Goal: Task Accomplishment & Management: Use online tool/utility

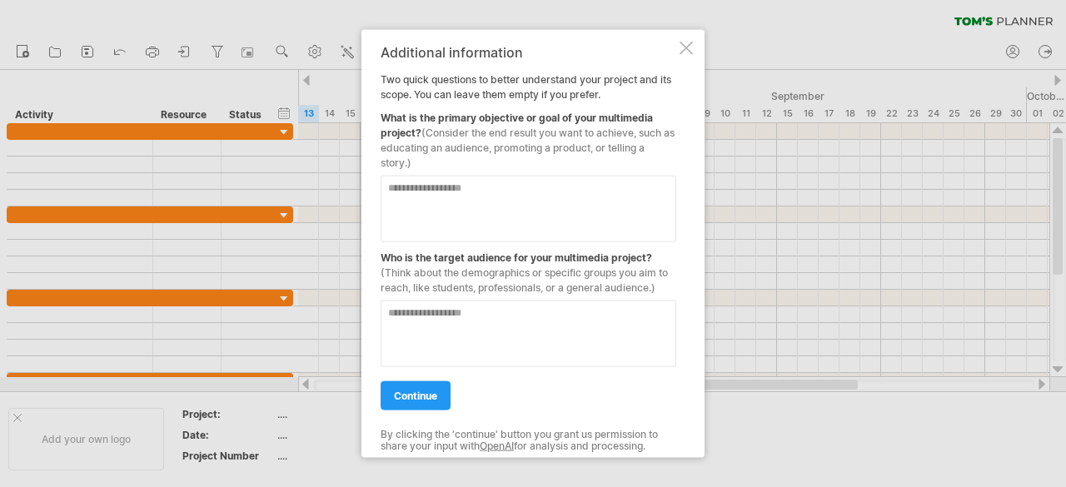
click at [438, 187] on textarea at bounding box center [529, 208] width 296 height 67
type textarea "**********"
click at [416, 319] on textarea at bounding box center [529, 333] width 296 height 67
type textarea "********"
click at [405, 396] on span "continue" at bounding box center [415, 395] width 43 height 12
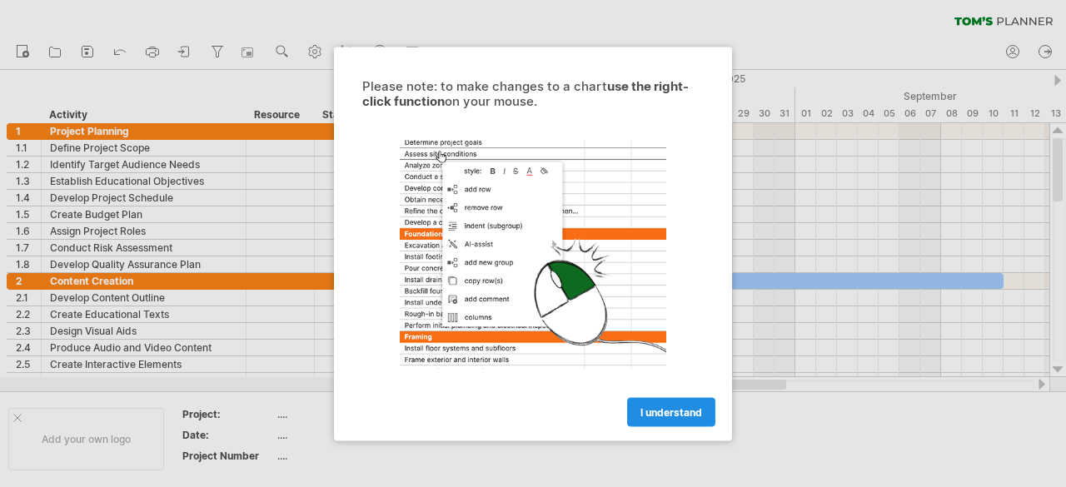
click at [688, 409] on span "I understand" at bounding box center [672, 412] width 62 height 12
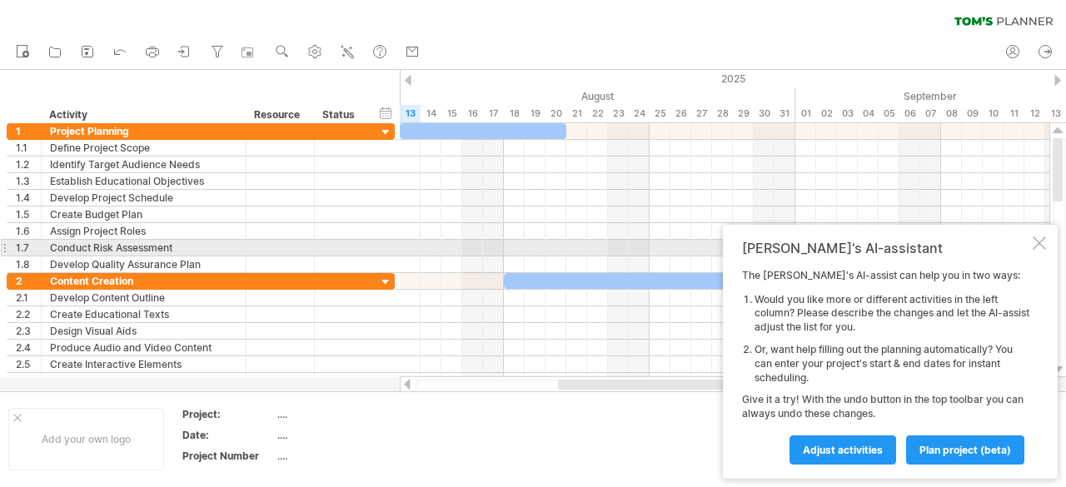
click at [1038, 243] on div at bounding box center [1039, 243] width 13 height 13
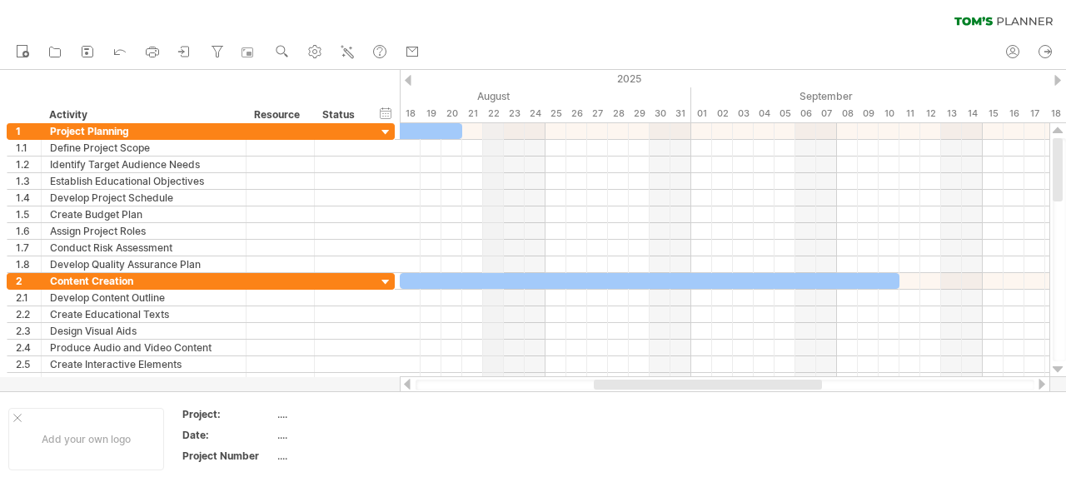
drag, startPoint x: 605, startPoint y: 88, endPoint x: 503, endPoint y: 94, distance: 101.8
click at [503, 94] on div "August" at bounding box center [369, 95] width 646 height 17
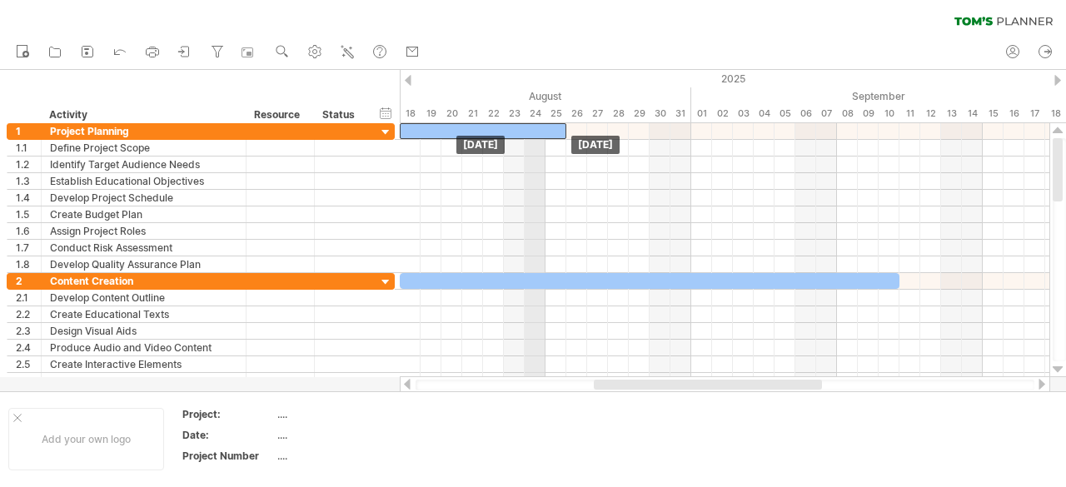
drag, startPoint x: 432, startPoint y: 126, endPoint x: 540, endPoint y: 122, distance: 108.4
click at [540, 122] on div "Trying to reach [DOMAIN_NAME] Connected again... 0% clear filter new 1" at bounding box center [533, 243] width 1066 height 487
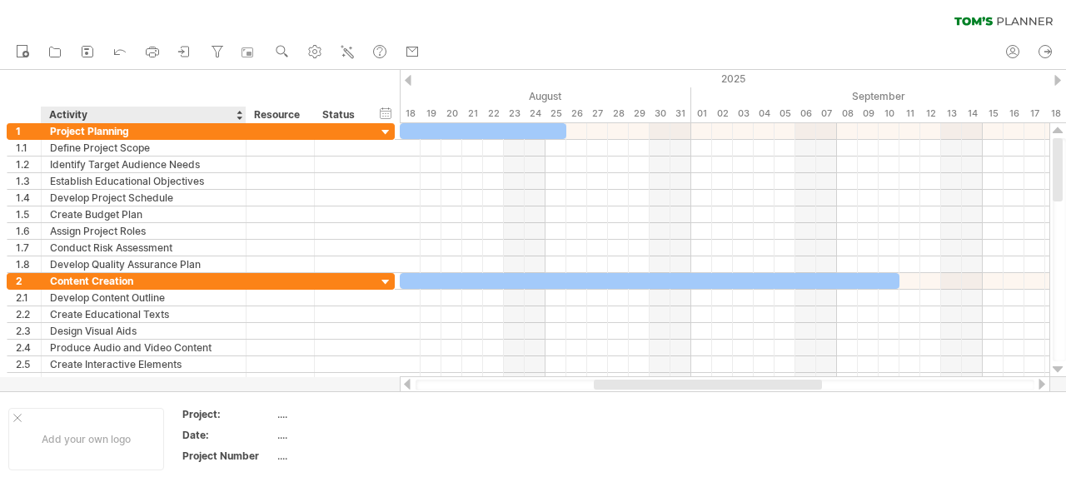
click at [125, 105] on div "hide start/end/duration show start/end/duration ******** Activity ******** Reso…" at bounding box center [200, 96] width 400 height 53
click at [182, 110] on div "Activity" at bounding box center [142, 115] width 187 height 17
click at [233, 114] on input "********" at bounding box center [142, 115] width 187 height 17
type input "*"
type input "******"
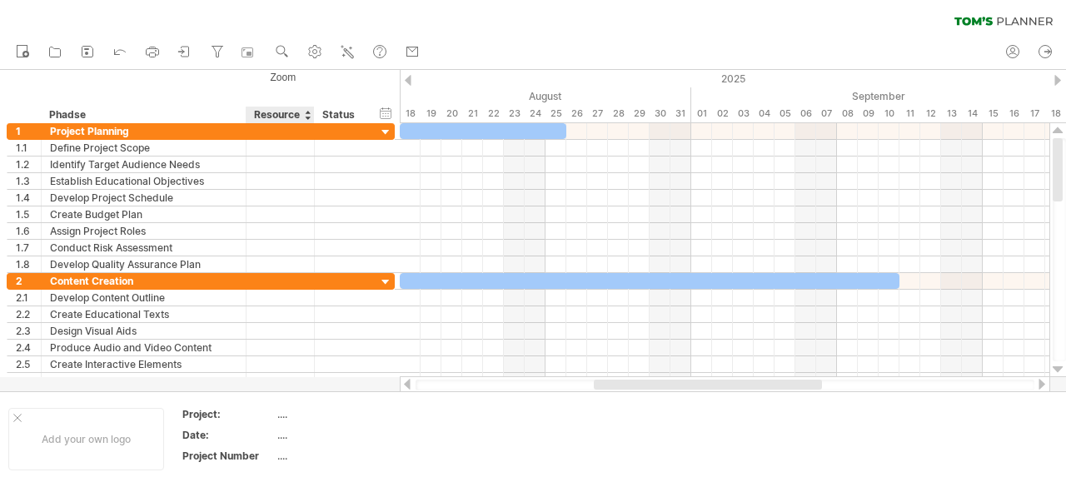
click at [302, 121] on div "Resource" at bounding box center [279, 115] width 51 height 17
type input "*"
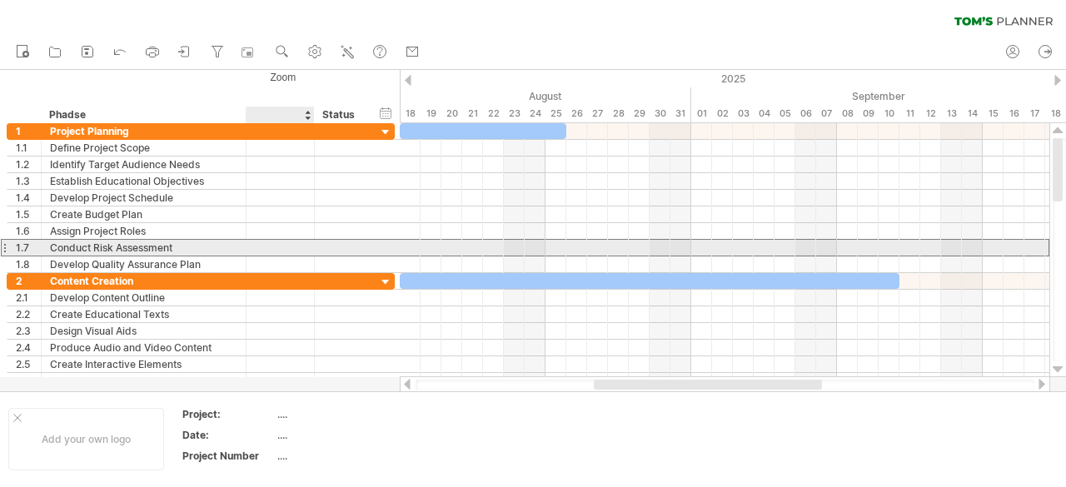
click at [307, 244] on div at bounding box center [281, 248] width 68 height 16
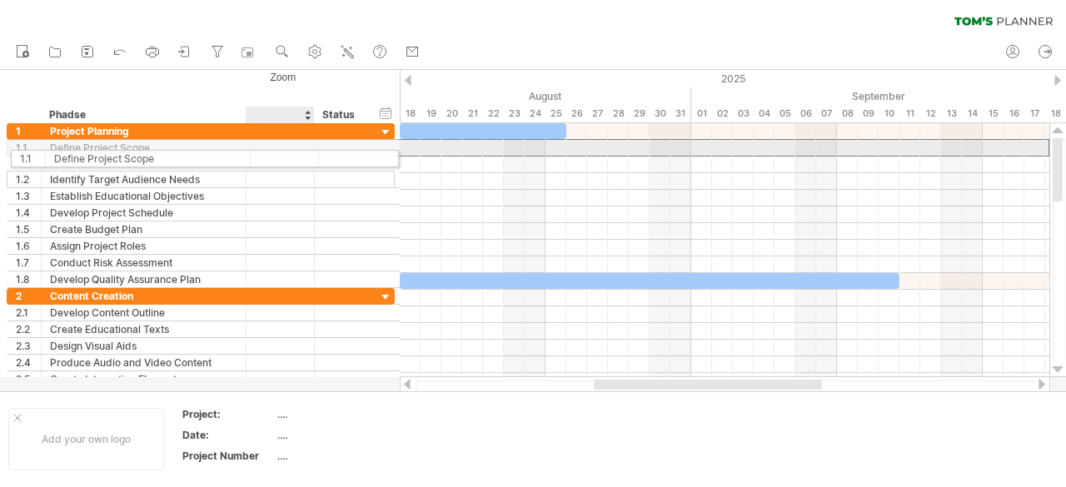
drag, startPoint x: 261, startPoint y: 144, endPoint x: 273, endPoint y: 154, distance: 16.0
click at [273, 154] on div at bounding box center [280, 148] width 51 height 16
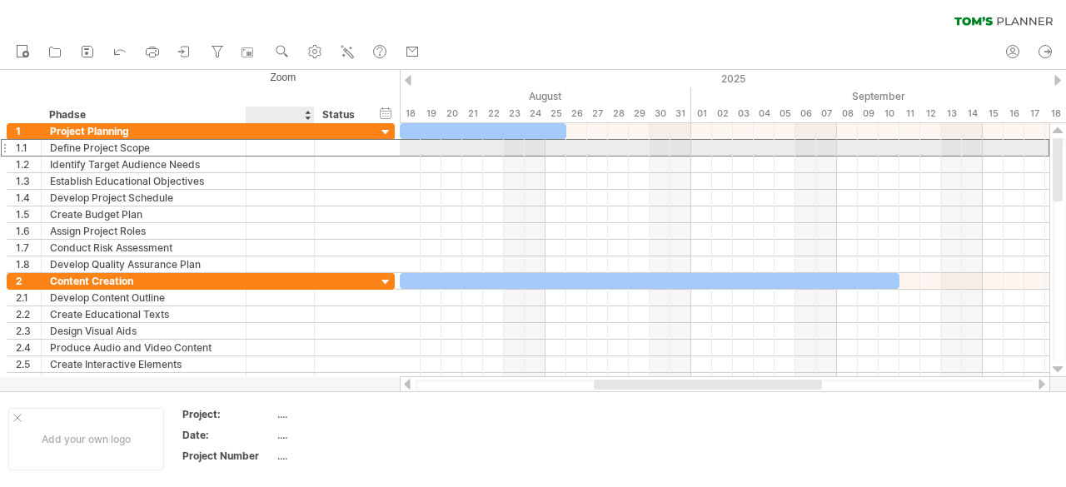
click at [304, 152] on input "text" at bounding box center [280, 148] width 51 height 16
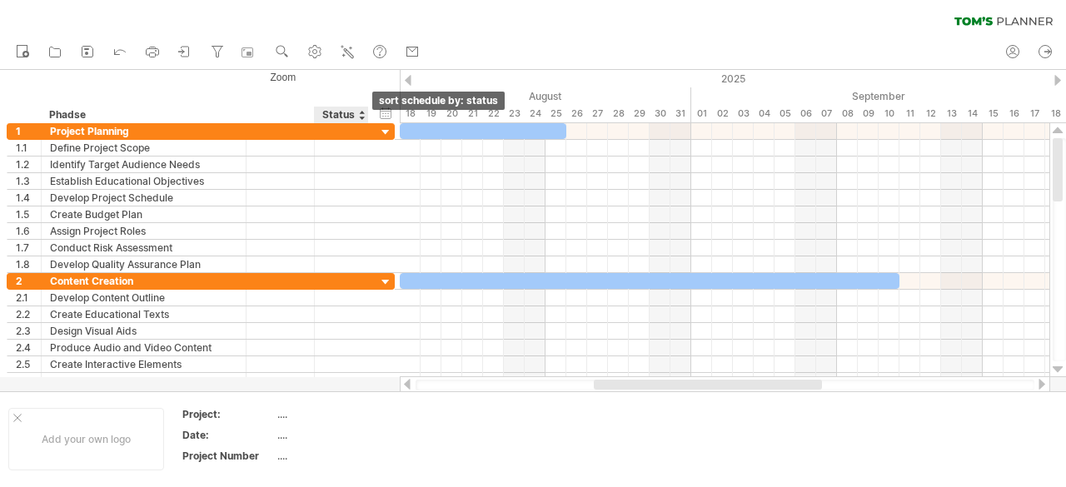
click at [362, 116] on div at bounding box center [361, 115] width 7 height 17
click at [337, 109] on div "Status" at bounding box center [340, 115] width 37 height 17
click at [346, 116] on input "******" at bounding box center [340, 115] width 37 height 17
type input "*"
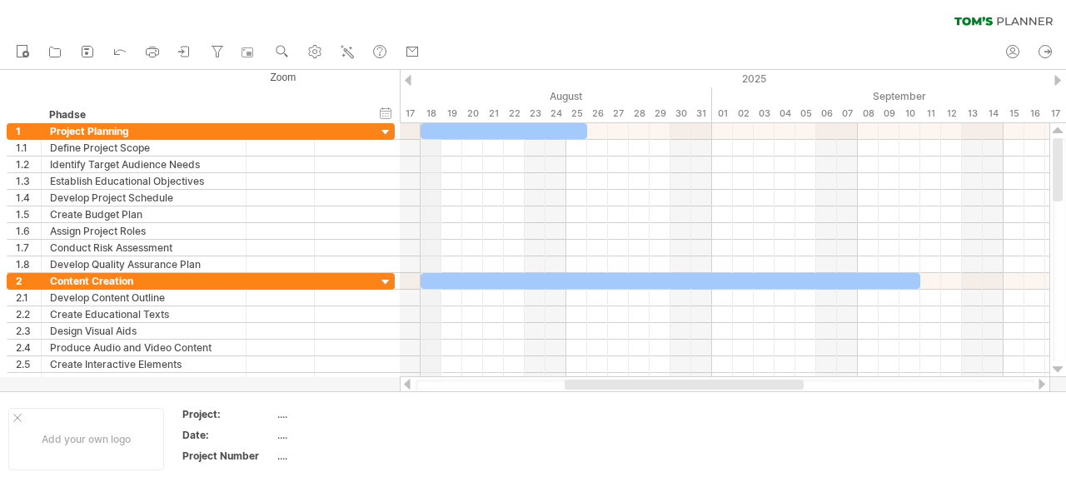
drag, startPoint x: 400, startPoint y: 76, endPoint x: 424, endPoint y: 71, distance: 24.7
click at [424, 71] on div "2025" at bounding box center [869, 78] width 3270 height 17
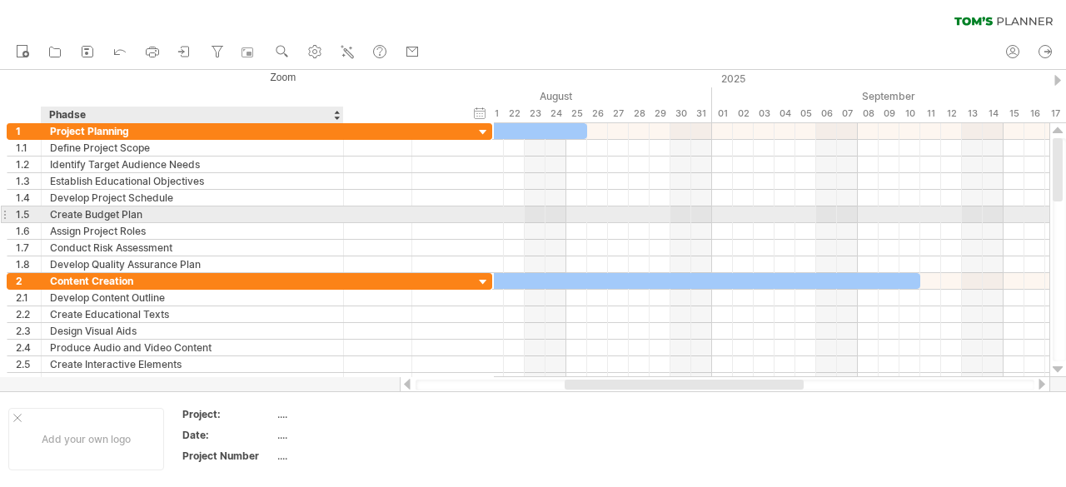
drag, startPoint x: 241, startPoint y: 217, endPoint x: 338, endPoint y: 212, distance: 97.6
click at [338, 212] on div at bounding box center [341, 215] width 8 height 17
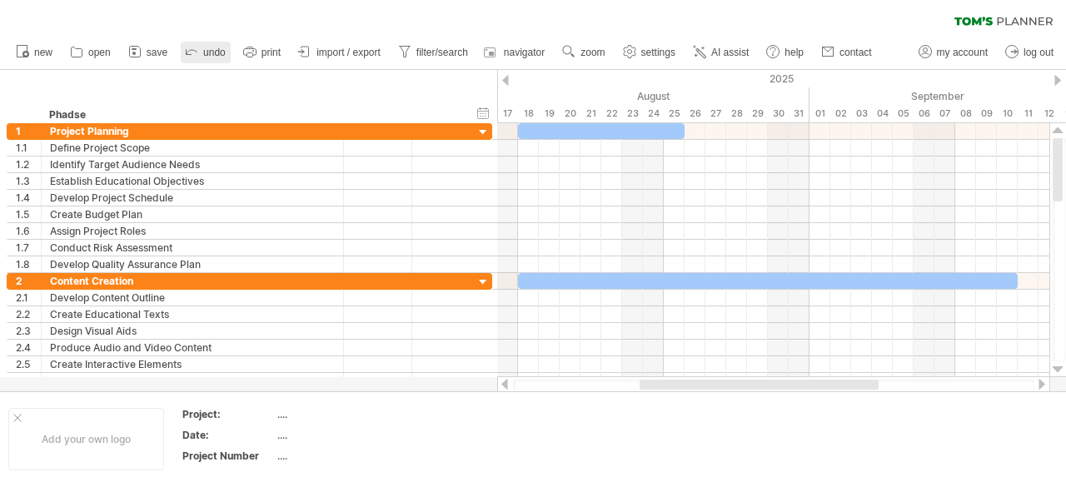
click at [215, 57] on span "undo" at bounding box center [214, 53] width 22 height 12
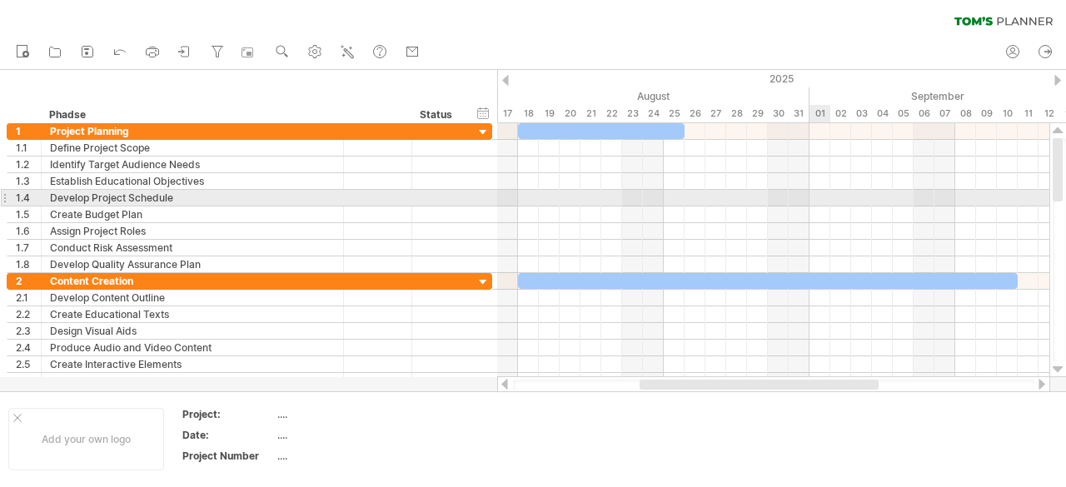
drag, startPoint x: 1066, startPoint y: 176, endPoint x: 1066, endPoint y: 196, distance: 20.0
click at [1066, 196] on div at bounding box center [1059, 249] width 13 height 223
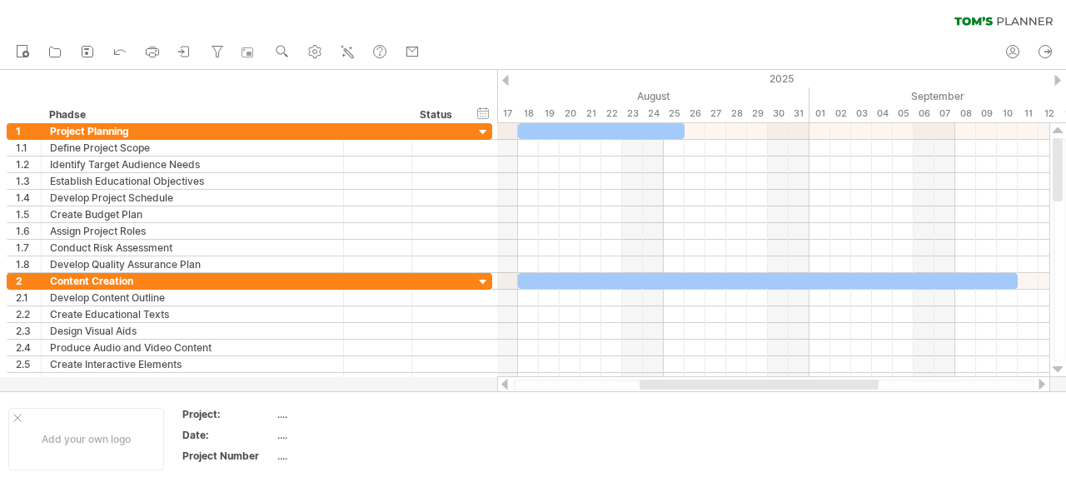
drag, startPoint x: 1060, startPoint y: 185, endPoint x: 1066, endPoint y: 107, distance: 77.7
click at [1066, 107] on div "Trying to reach [DOMAIN_NAME] Connected again... 0% clear filter new 1" at bounding box center [533, 243] width 1066 height 487
click at [481, 115] on div "hide start/end/duration show start/end/duration" at bounding box center [484, 112] width 16 height 17
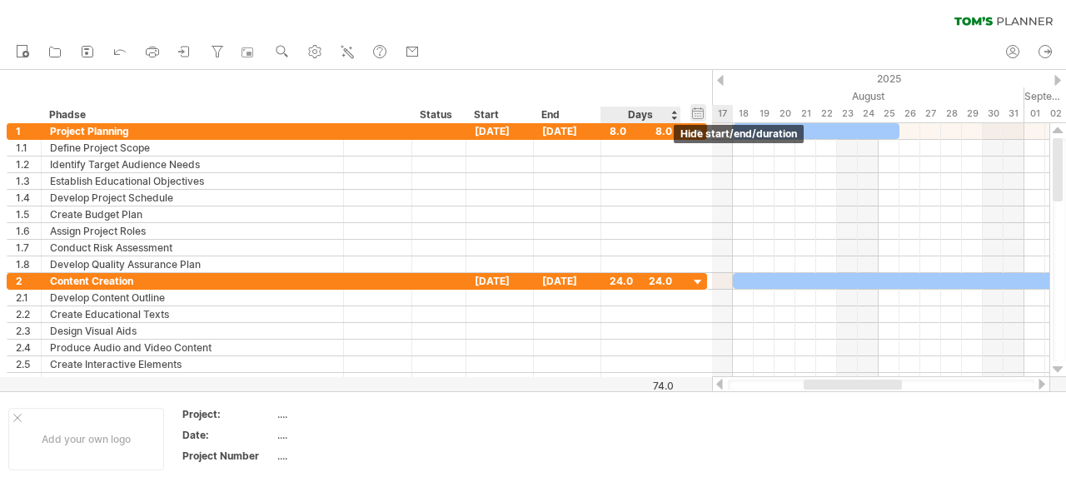
click at [704, 109] on div "hide start/end/duration show start/end/duration" at bounding box center [699, 112] width 16 height 17
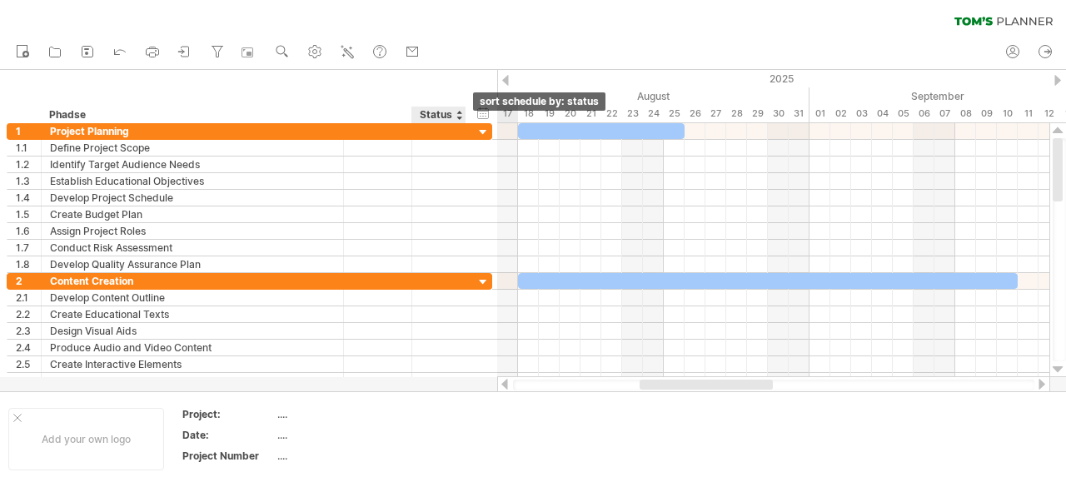
click at [457, 113] on div at bounding box center [459, 115] width 7 height 17
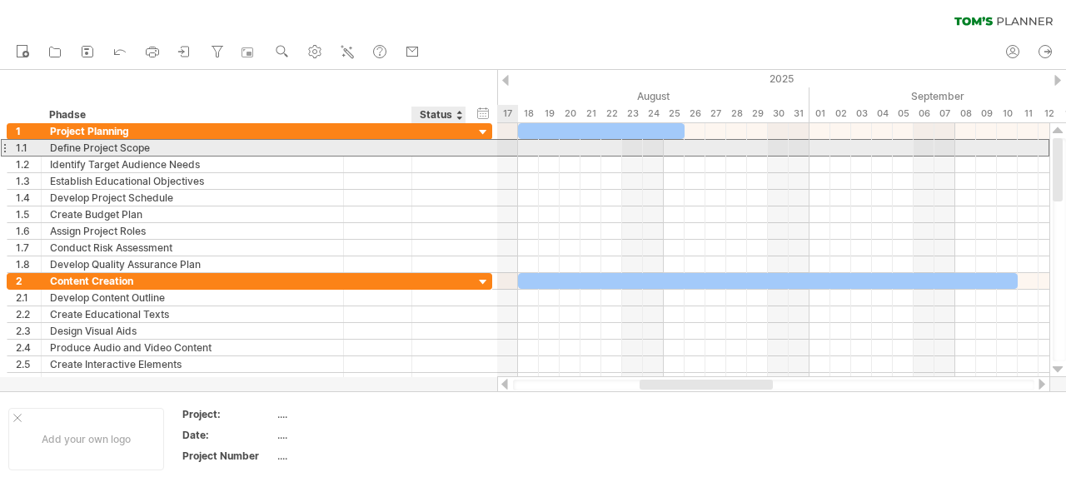
click at [435, 152] on div at bounding box center [439, 148] width 37 height 16
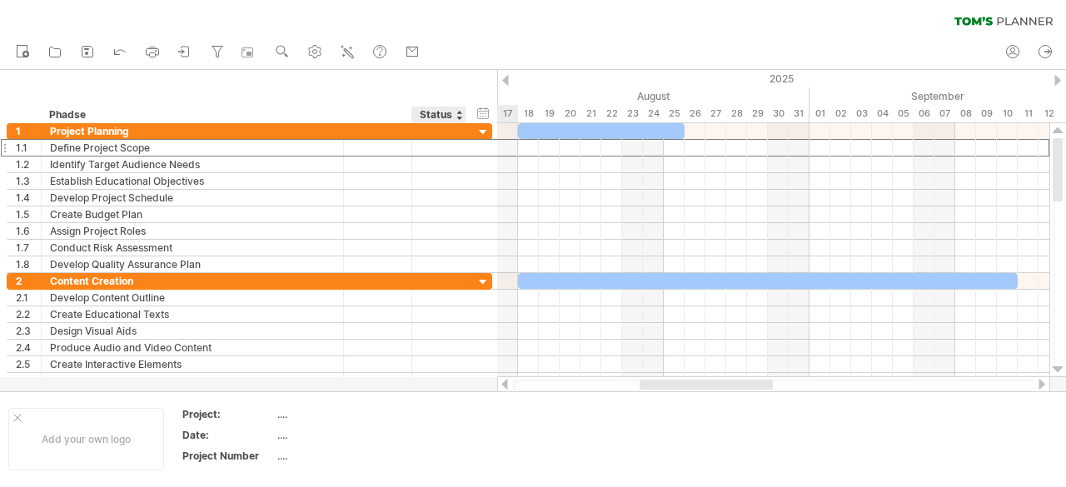
click at [463, 118] on div at bounding box center [465, 115] width 6 height 17
click at [453, 112] on div "Status" at bounding box center [438, 115] width 37 height 17
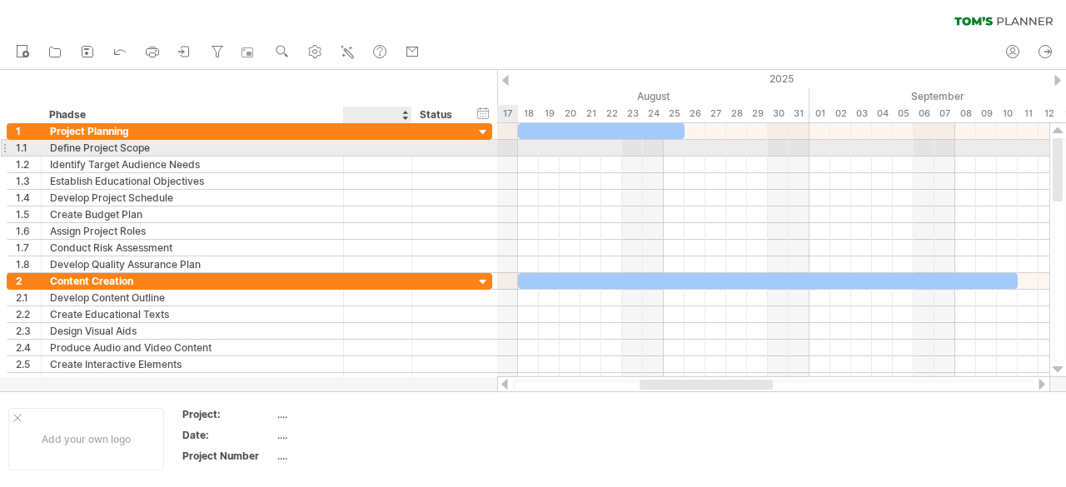
click at [407, 153] on div at bounding box center [410, 148] width 8 height 17
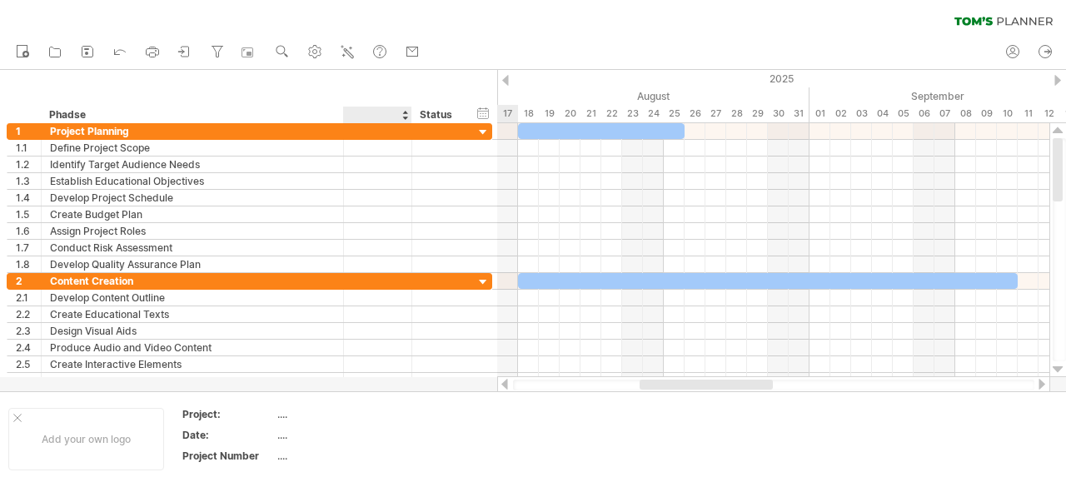
click at [395, 116] on div at bounding box center [377, 115] width 51 height 17
click at [402, 116] on div at bounding box center [405, 115] width 7 height 17
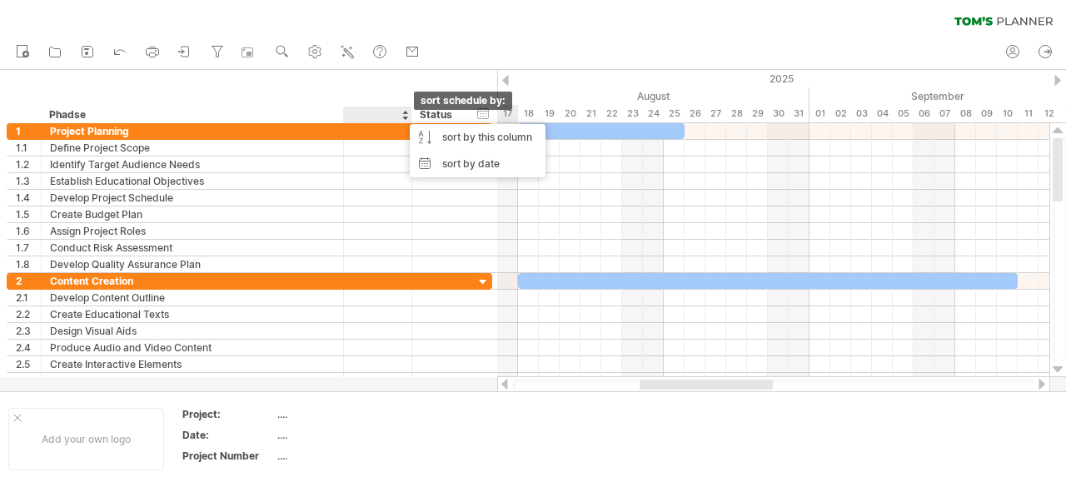
click at [402, 116] on div at bounding box center [405, 115] width 7 height 17
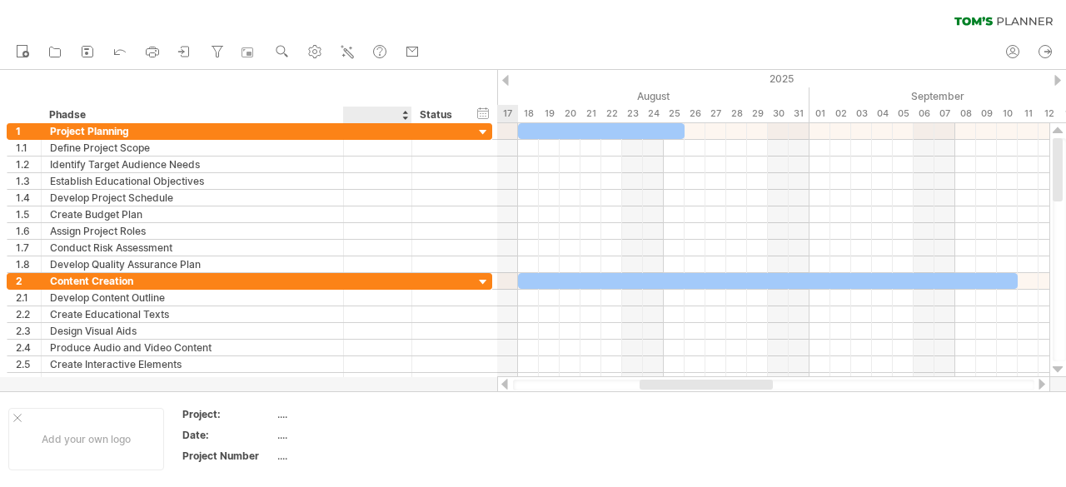
click at [463, 81] on div "hide start/end/duration show start/end/duration ****** Phadse ****** Status" at bounding box center [248, 96] width 497 height 53
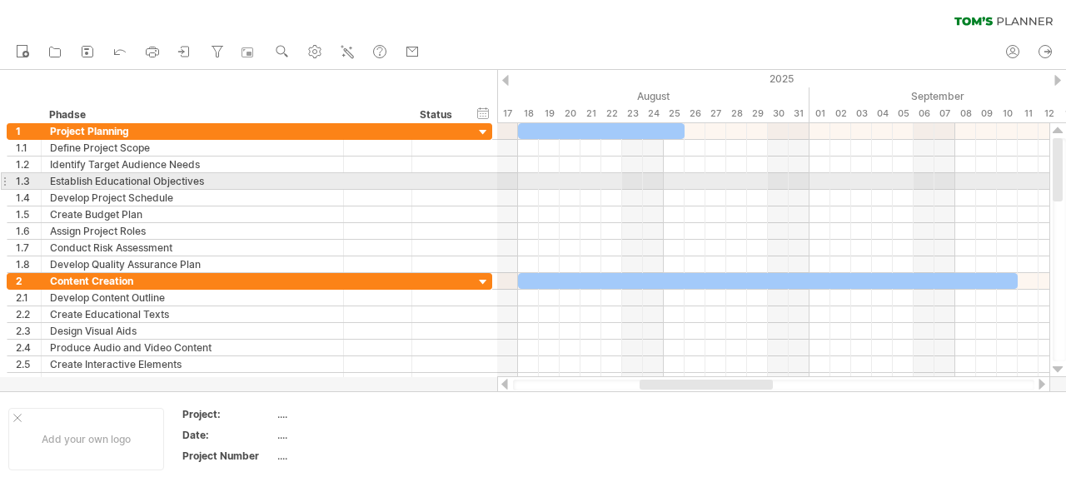
drag, startPoint x: 1063, startPoint y: 159, endPoint x: 1062, endPoint y: 192, distance: 32.5
click at [1062, 192] on div at bounding box center [1059, 249] width 13 height 223
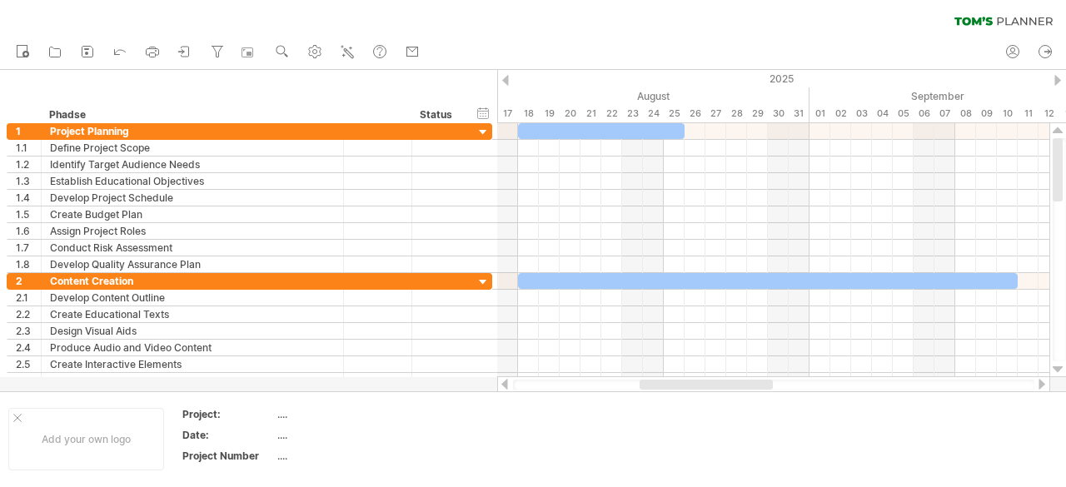
drag, startPoint x: 1062, startPoint y: 192, endPoint x: 1066, endPoint y: 106, distance: 85.9
click at [1066, 106] on div "Trying to reach [DOMAIN_NAME] Connected again... 0% clear filter new 1" at bounding box center [533, 243] width 1066 height 487
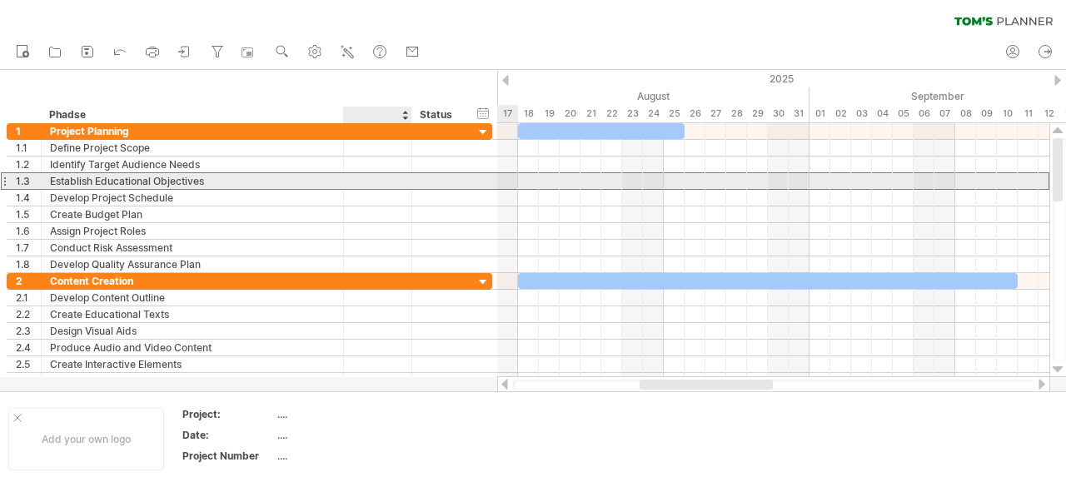
click at [392, 181] on div at bounding box center [377, 181] width 51 height 16
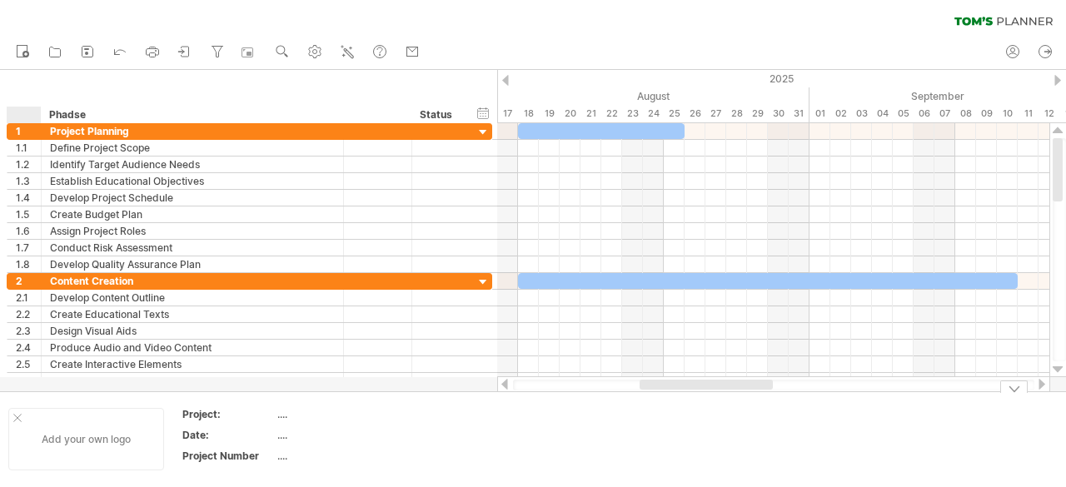
click at [15, 414] on div at bounding box center [17, 418] width 8 height 8
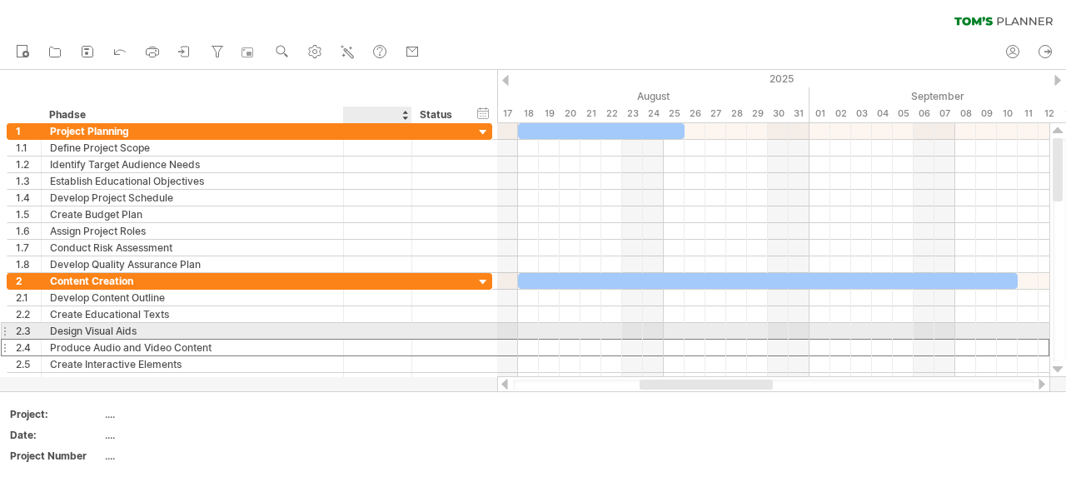
click at [371, 340] on div at bounding box center [377, 348] width 51 height 16
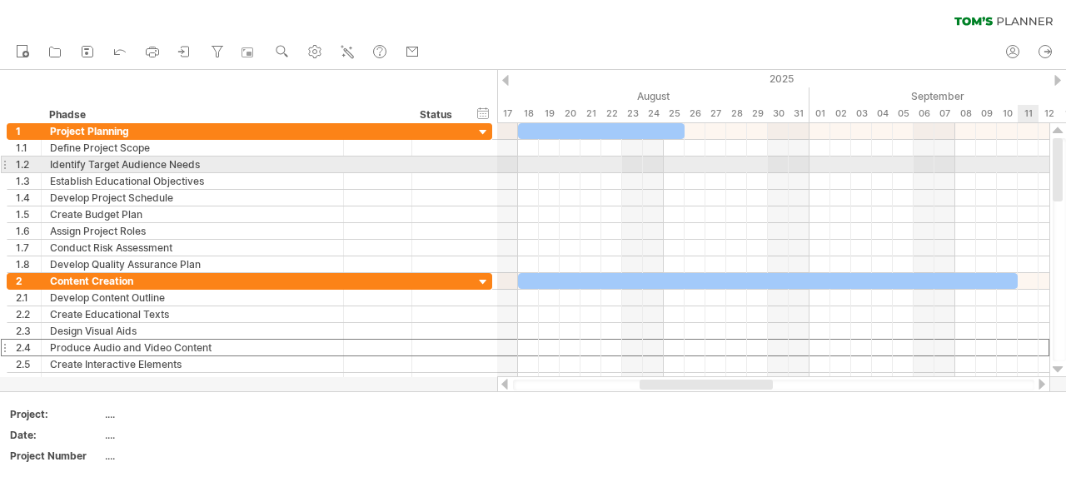
click at [1066, 154] on div at bounding box center [1059, 249] width 13 height 223
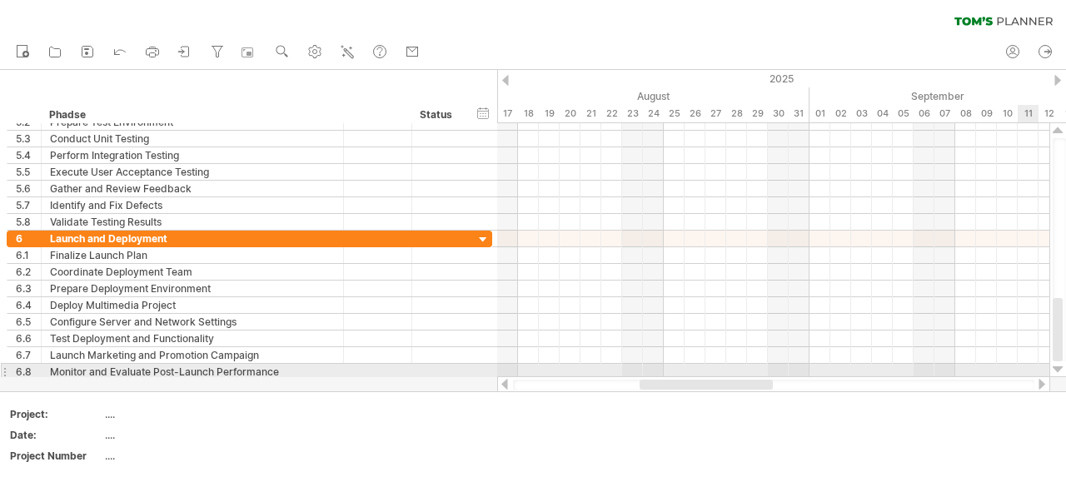
drag, startPoint x: 1057, startPoint y: 188, endPoint x: 1061, endPoint y: 369, distance: 180.8
click at [1061, 369] on div at bounding box center [1058, 250] width 17 height 254
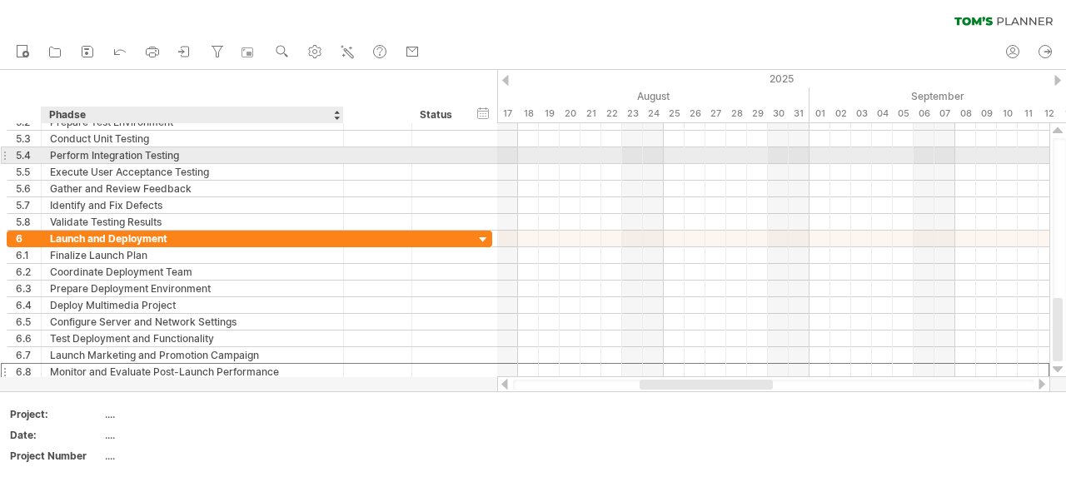
drag, startPoint x: 480, startPoint y: 374, endPoint x: 307, endPoint y: 152, distance: 281.3
click at [307, 152] on div "**********" at bounding box center [250, 247] width 487 height 267
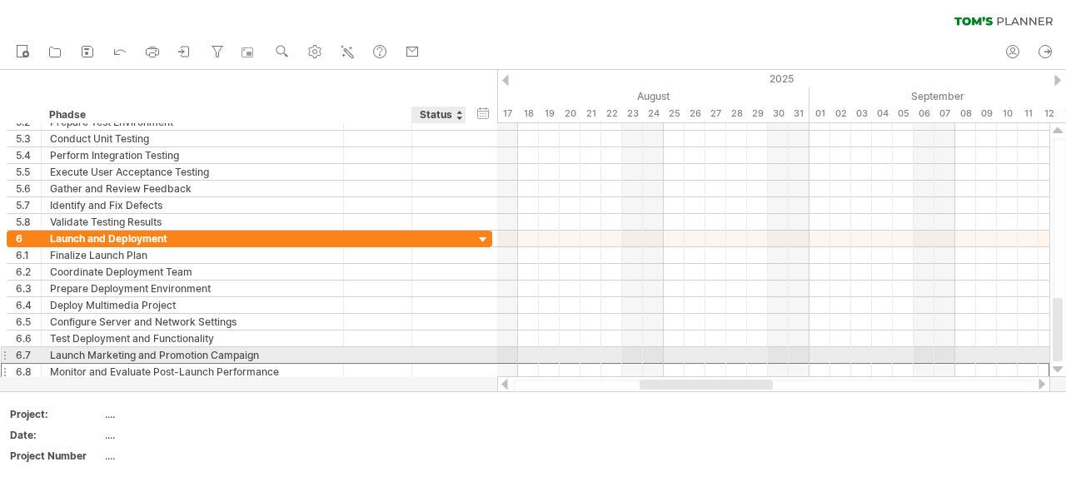
click at [437, 364] on div at bounding box center [439, 372] width 37 height 16
drag, startPoint x: 437, startPoint y: 362, endPoint x: 347, endPoint y: 154, distance: 226.9
click at [347, 154] on div "**********" at bounding box center [250, 247] width 487 height 267
